Goal: Find specific page/section: Find specific page/section

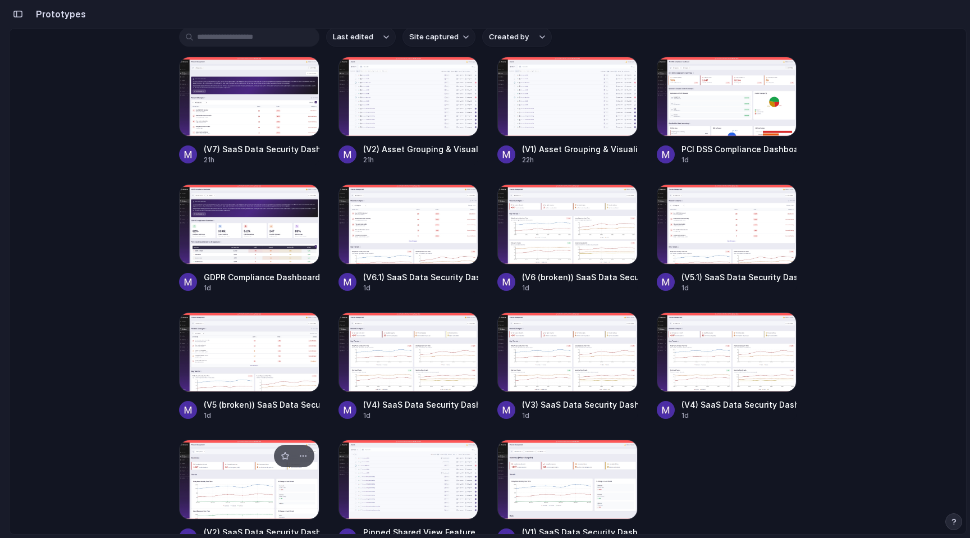
scroll to position [86, 0]
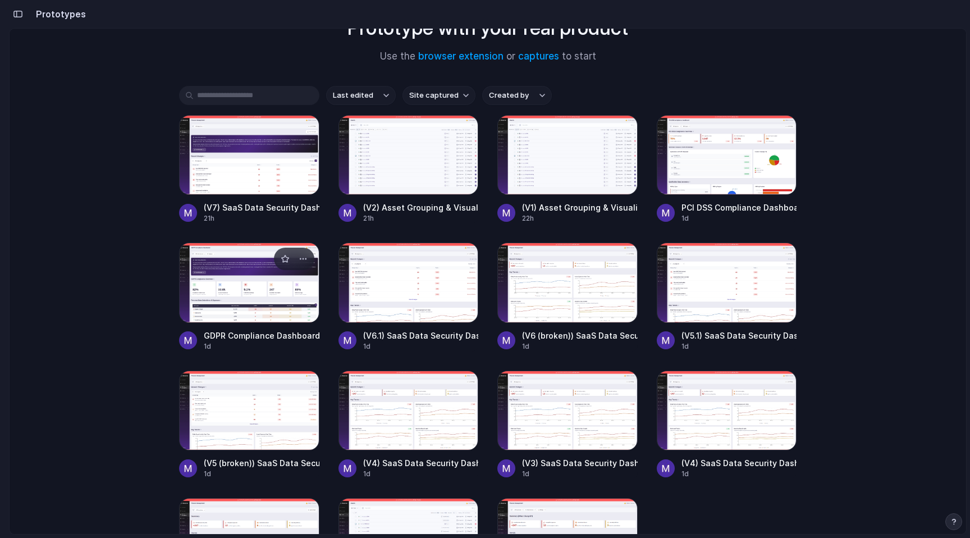
click at [299, 309] on div at bounding box center [249, 282] width 140 height 80
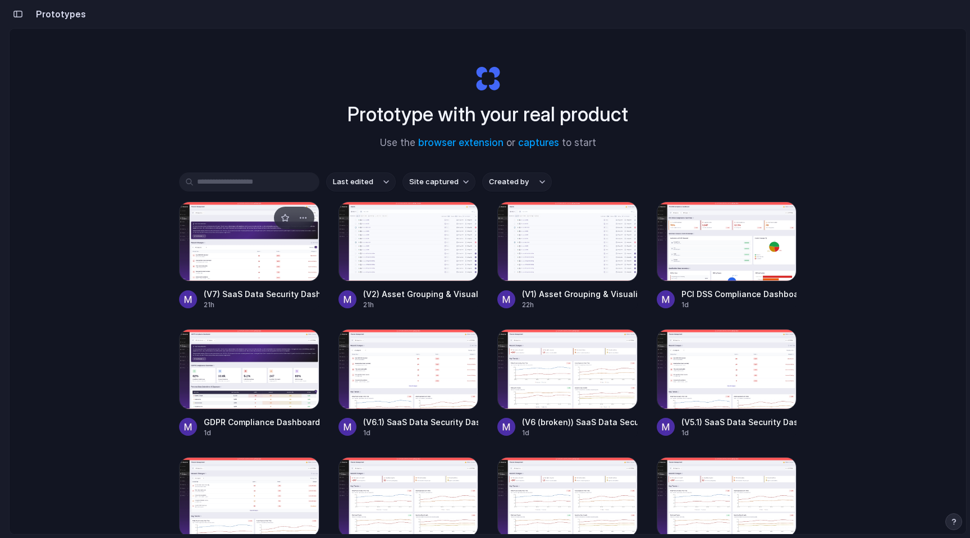
click at [248, 247] on div at bounding box center [249, 241] width 140 height 80
